Goal: Transaction & Acquisition: Book appointment/travel/reservation

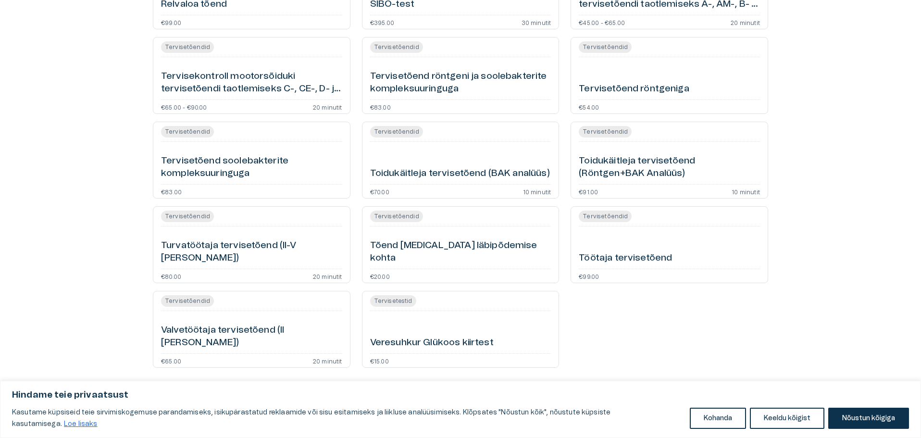
click at [308, 253] on h6 "Turvatöötaja tervisetõend (II-V [PERSON_NAME])" at bounding box center [251, 251] width 181 height 25
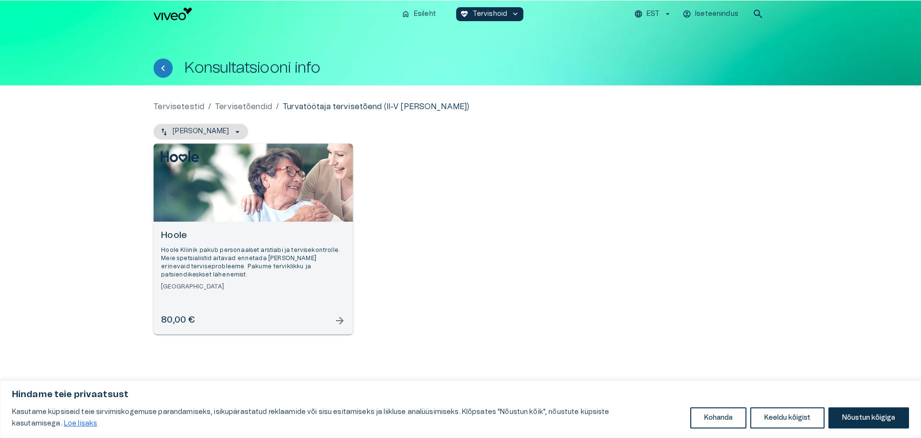
scroll to position [433, 0]
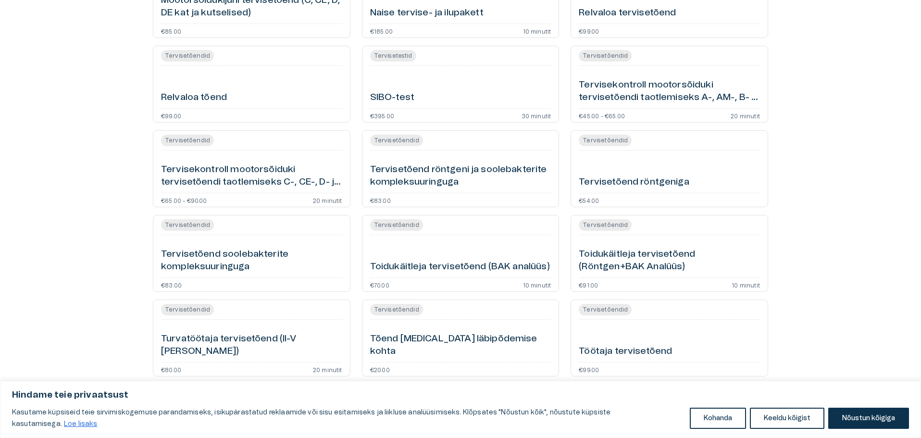
scroll to position [433, 0]
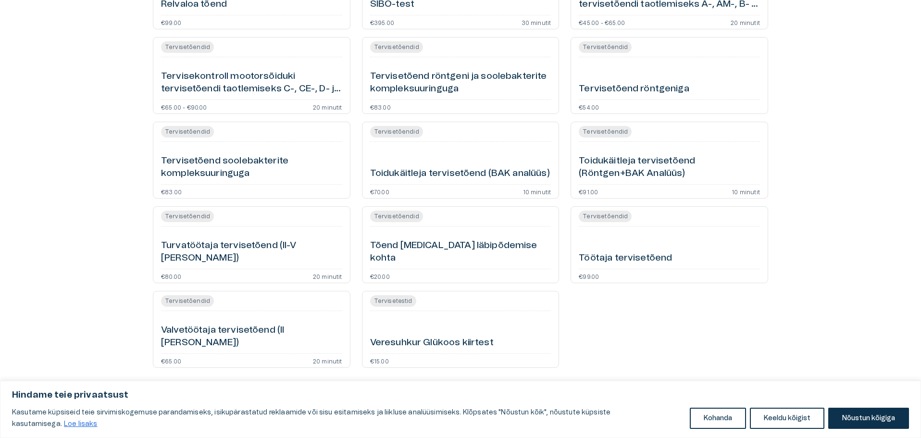
click at [217, 256] on h6 "Turvatöötaja tervisetõend (II-V [PERSON_NAME])" at bounding box center [251, 251] width 181 height 25
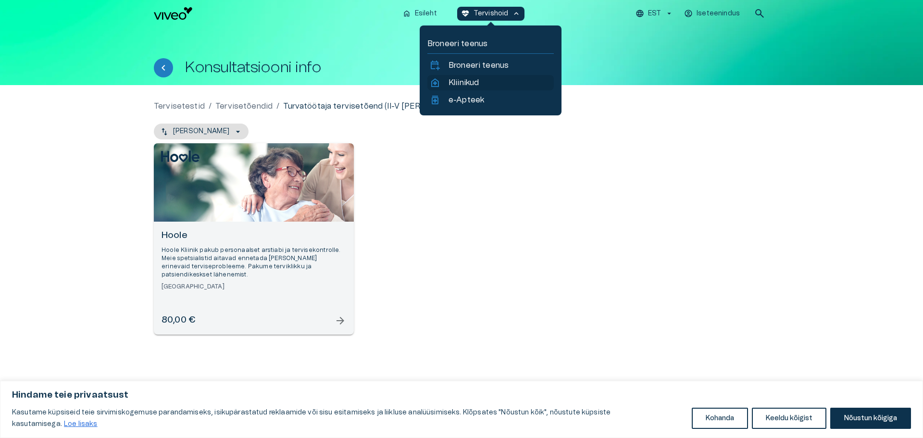
click at [466, 79] on p "Kliinikud" at bounding box center [464, 83] width 30 height 12
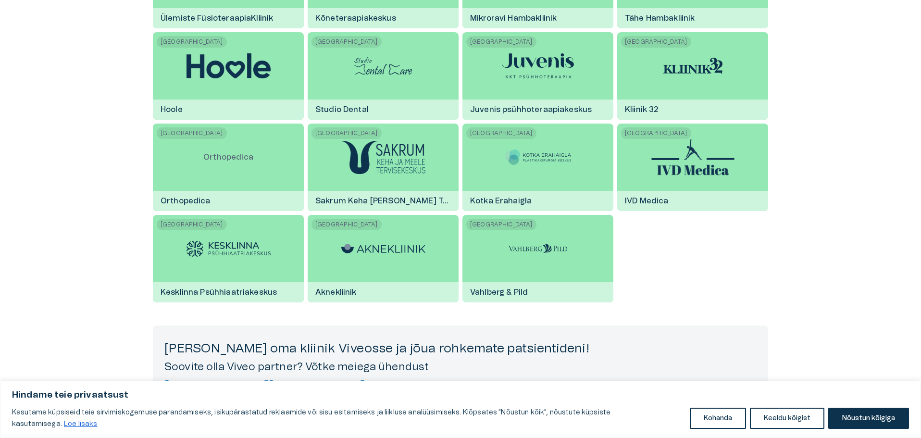
scroll to position [1626, 0]
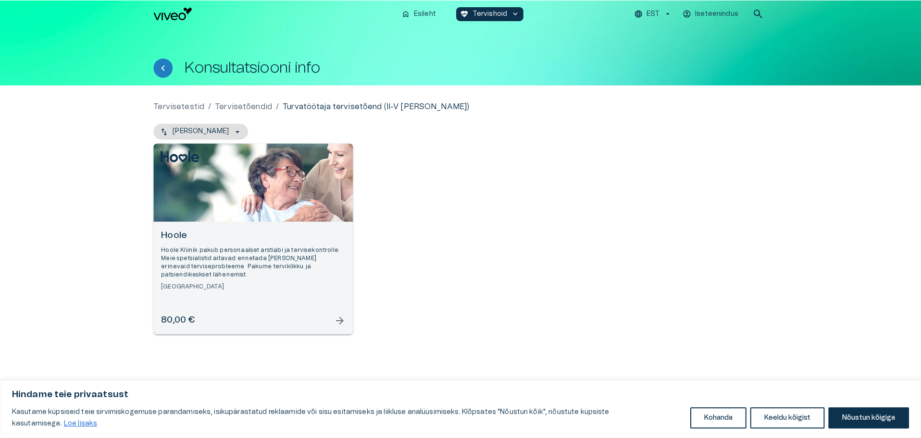
scroll to position [433, 0]
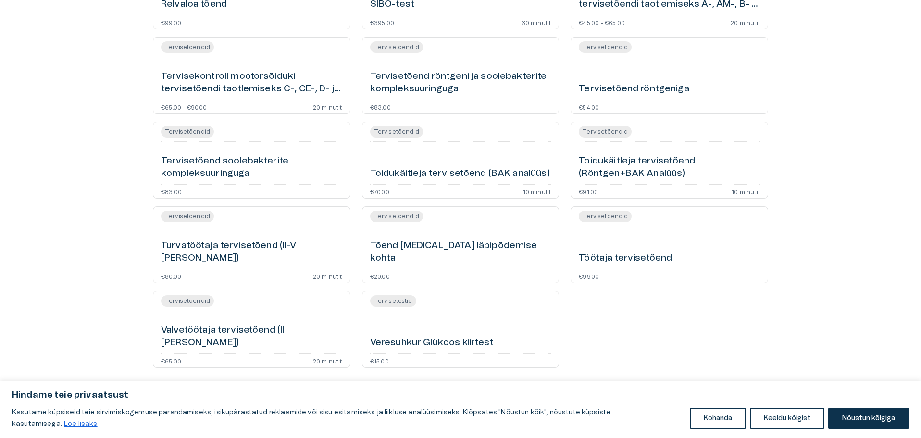
click at [188, 218] on span "Tervisetõendid" at bounding box center [187, 216] width 53 height 9
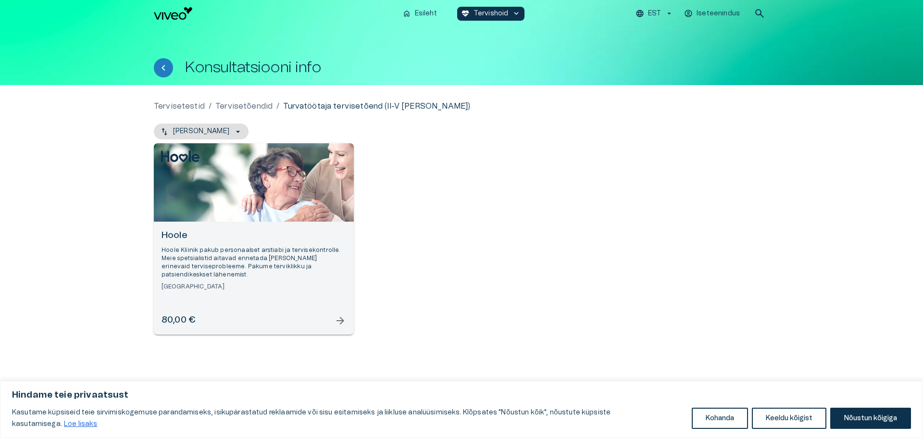
click at [336, 320] on span "arrow_forward" at bounding box center [341, 321] width 12 height 12
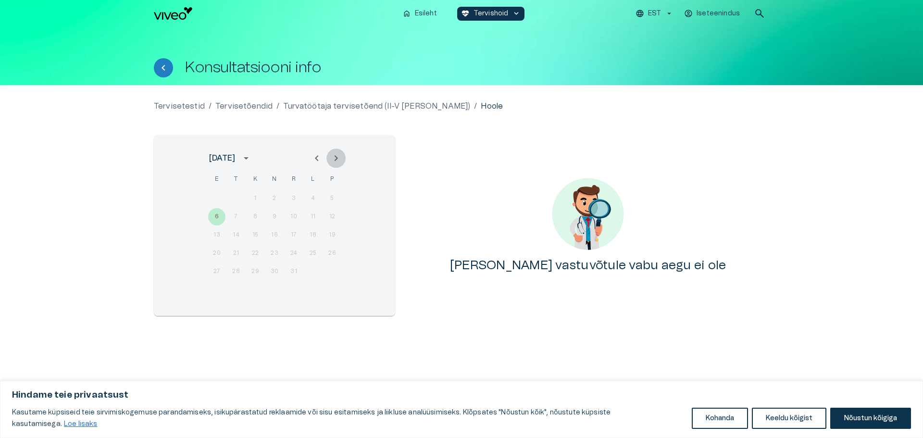
click at [336, 160] on icon "Next month" at bounding box center [336, 158] width 3 height 6
click at [337, 160] on icon "Next month" at bounding box center [336, 158] width 3 height 6
click at [337, 159] on icon "Next month" at bounding box center [336, 158] width 12 height 12
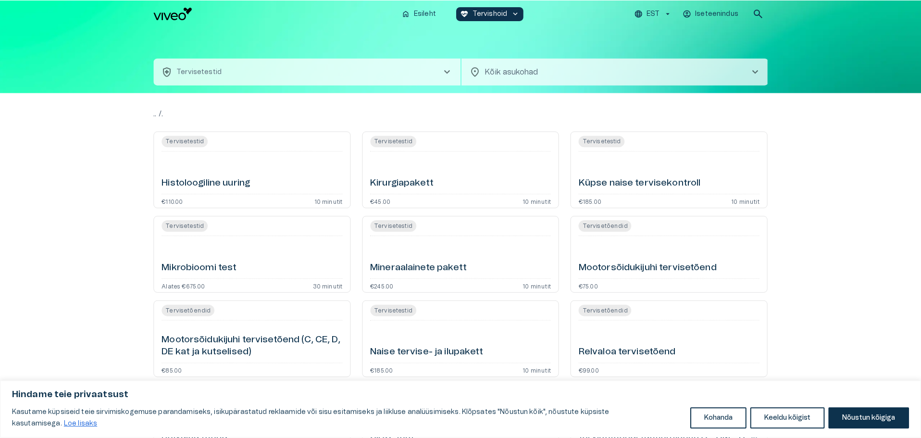
scroll to position [433, 0]
